Goal: Information Seeking & Learning: Learn about a topic

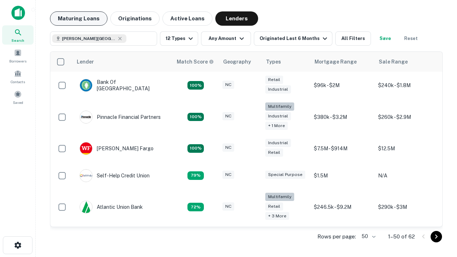
click at [79, 19] on button "Maturing Loans" at bounding box center [78, 18] width 57 height 14
